Goal: Navigation & Orientation: Go to known website

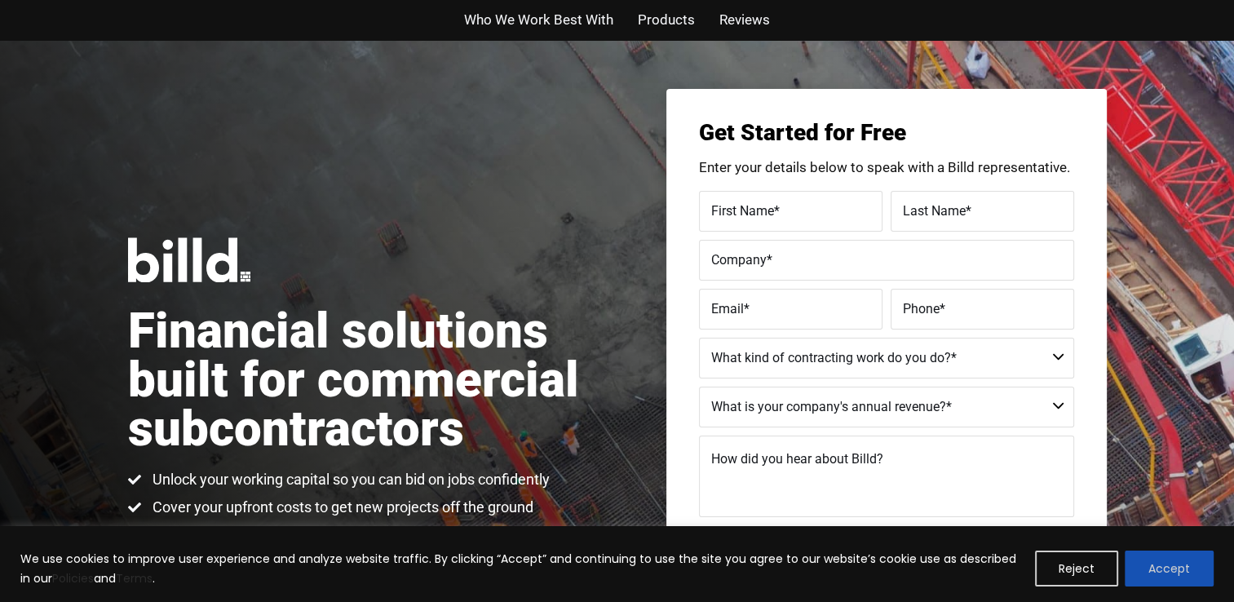
click at [1178, 572] on button "Accept" at bounding box center [1169, 569] width 89 height 36
